Goal: Transaction & Acquisition: Purchase product/service

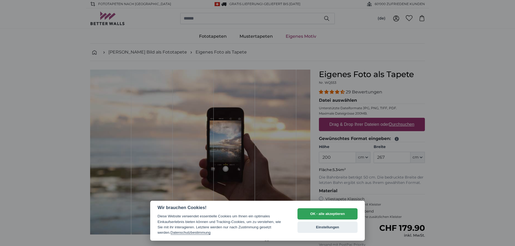
click at [170, 64] on div at bounding box center [257, 123] width 515 height 246
click at [305, 216] on button "OK - alle akzeptieren" at bounding box center [327, 214] width 60 height 11
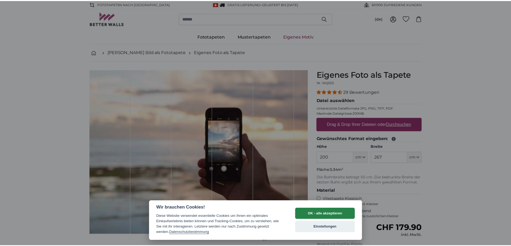
scroll to position [44, 0]
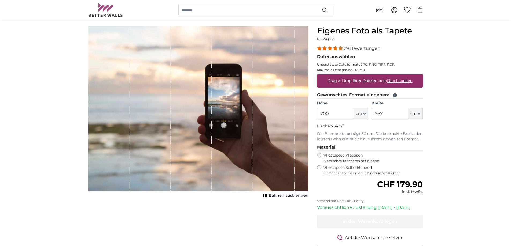
drag, startPoint x: 305, startPoint y: 216, endPoint x: 284, endPoint y: 227, distance: 23.4
click at [284, 227] on div "Abbrechen Bild zuschneiden Bahnen ausblenden" at bounding box center [198, 147] width 229 height 242
drag, startPoint x: 250, startPoint y: 241, endPoint x: 243, endPoint y: 221, distance: 20.9
click at [243, 221] on div "Abbrechen Bild zuschneiden Bahnen ausblenden" at bounding box center [198, 147] width 229 height 242
drag, startPoint x: 243, startPoint y: 221, endPoint x: 233, endPoint y: 224, distance: 10.0
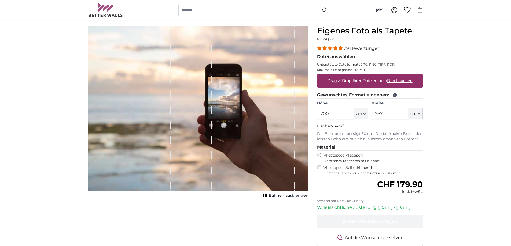
click at [233, 224] on div "Abbrechen Bild zuschneiden Bahnen ausblenden" at bounding box center [198, 147] width 229 height 242
click at [364, 112] on button "cm" at bounding box center [361, 113] width 14 height 11
click at [419, 113] on icon "button" at bounding box center [419, 114] width 3 height 3
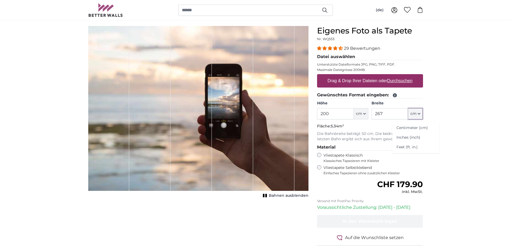
drag, startPoint x: 411, startPoint y: 111, endPoint x: 410, endPoint y: 108, distance: 3.3
click at [347, 114] on input "200" at bounding box center [335, 113] width 37 height 11
drag, startPoint x: 347, startPoint y: 114, endPoint x: 388, endPoint y: 111, distance: 40.6
click at [388, 111] on input "267" at bounding box center [389, 113] width 37 height 11
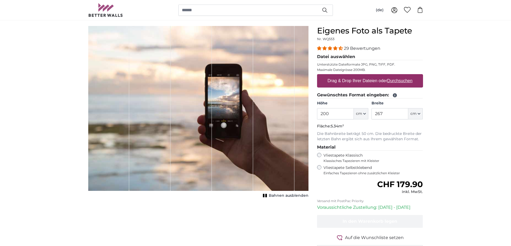
drag, startPoint x: 444, startPoint y: 92, endPoint x: 455, endPoint y: 88, distance: 11.5
drag, startPoint x: 455, startPoint y: 89, endPoint x: 469, endPoint y: 78, distance: 17.8
drag, startPoint x: 469, startPoint y: 78, endPoint x: 476, endPoint y: 76, distance: 7.1
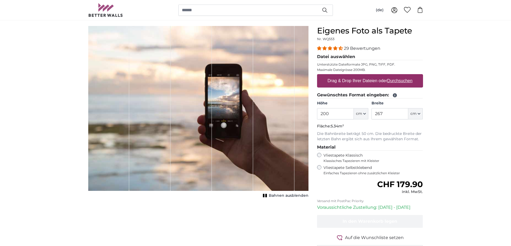
click at [334, 115] on input "200" at bounding box center [335, 113] width 37 height 11
type input "235"
click at [393, 112] on input "267" at bounding box center [389, 113] width 37 height 11
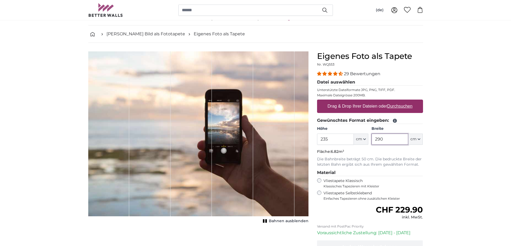
scroll to position [17, 0]
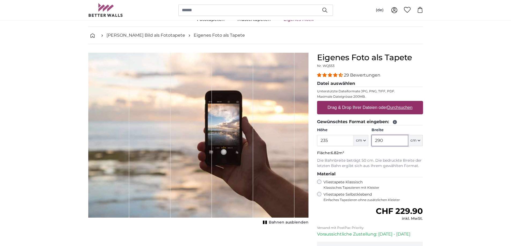
type input "290"
click at [333, 75] on span "4.34 stars" at bounding box center [335, 75] width 5 height 4
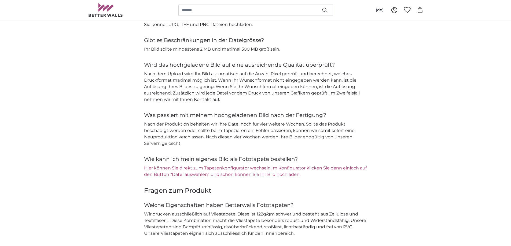
scroll to position [552, 0]
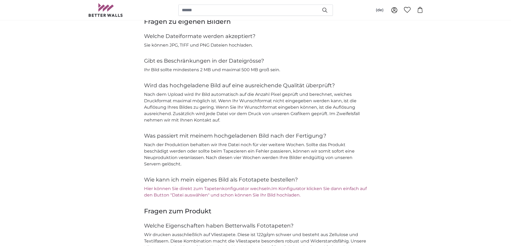
drag, startPoint x: 311, startPoint y: 105, endPoint x: 443, endPoint y: 133, distance: 135.5
click at [443, 133] on main "[PERSON_NAME] Bild als Fototapete Eigenes Foto als Tapete Eigenes Foto als Tape…" at bounding box center [255, 157] width 511 height 1330
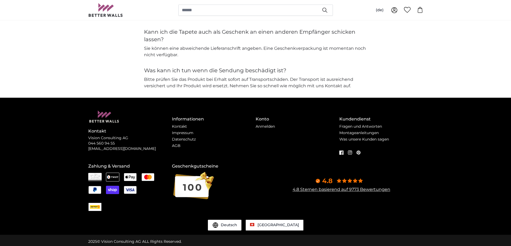
scroll to position [0, 0]
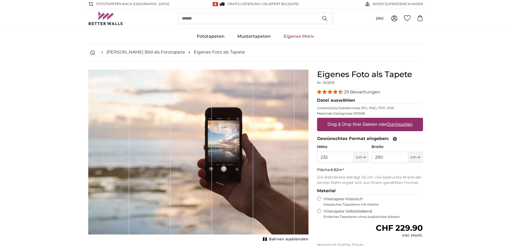
click at [272, 240] on span "Bahnen ausblenden" at bounding box center [289, 239] width 40 height 5
click at [270, 238] on button "Bahnen einblenden" at bounding box center [285, 240] width 47 height 8
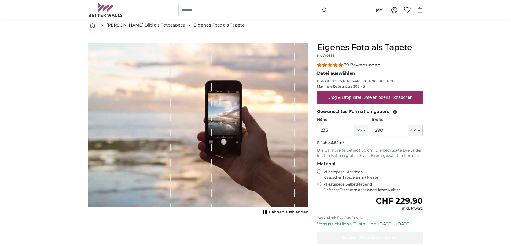
scroll to position [27, 0]
click at [330, 98] on label "Drag & Drop Ihrer Dateien oder Durchsuchen" at bounding box center [369, 98] width 89 height 11
click at [330, 93] on input "Drag & Drop Ihrer Dateien oder Durchsuchen" at bounding box center [370, 92] width 106 height 2
click at [394, 111] on icon at bounding box center [395, 113] width 4 height 4
click at [355, 100] on label "Drag & Drop Ihrer Dateien oder Durchsuchen" at bounding box center [369, 98] width 89 height 11
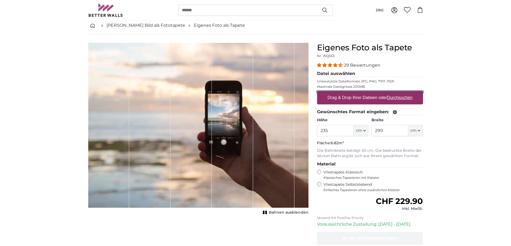
click at [355, 93] on input "Drag & Drop Ihrer Dateien oder Durchsuchen" at bounding box center [370, 92] width 106 height 2
click at [397, 112] on icon at bounding box center [394, 112] width 5 height 5
click at [340, 63] on span "4.34 stars" at bounding box center [340, 65] width 4 height 4
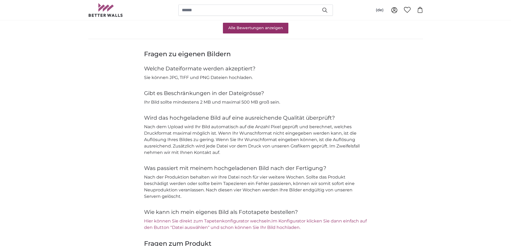
scroll to position [552, 0]
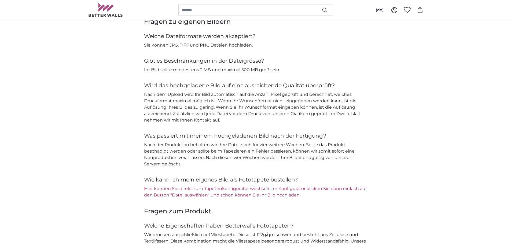
drag, startPoint x: 340, startPoint y: 63, endPoint x: 340, endPoint y: 44, distance: 18.8
click at [340, 44] on p "Sie können JPG, TIFF und PNG Dateien hochladen." at bounding box center [255, 45] width 223 height 6
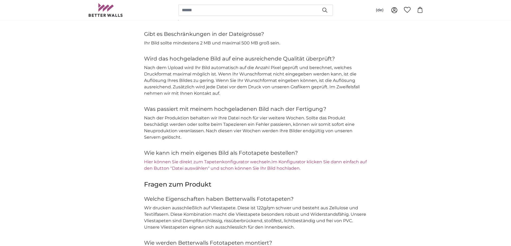
drag, startPoint x: 339, startPoint y: 17, endPoint x: 338, endPoint y: 13, distance: 4.3
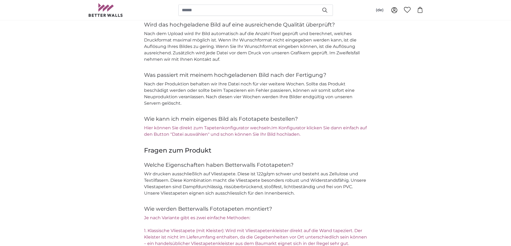
scroll to position [659, 0]
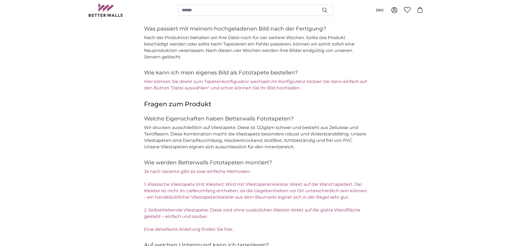
drag, startPoint x: 338, startPoint y: 13, endPoint x: 332, endPoint y: -2, distance: 16.4
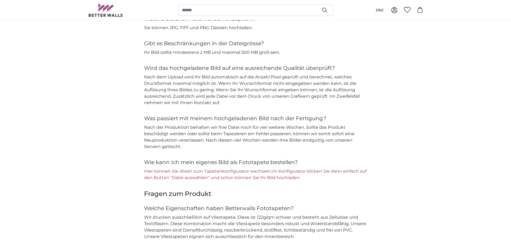
scroll to position [579, 0]
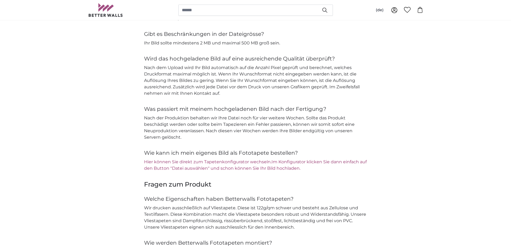
click at [150, 163] on link "Hier können Sie direkt zum Tapetenkonfigurator wechseln." at bounding box center [207, 162] width 127 height 5
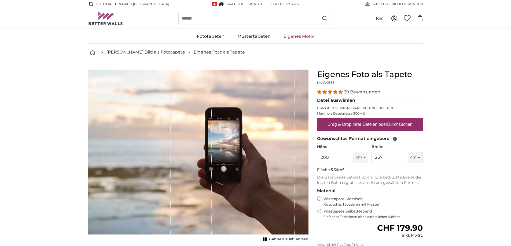
click at [353, 126] on label "Drag & Drop Ihrer Dateien oder Durchsuchen" at bounding box center [369, 124] width 89 height 11
click at [353, 120] on input "Drag & Drop Ihrer Dateien oder Durchsuchen" at bounding box center [370, 119] width 106 height 2
